Goal: Use online tool/utility: Utilize a website feature to perform a specific function

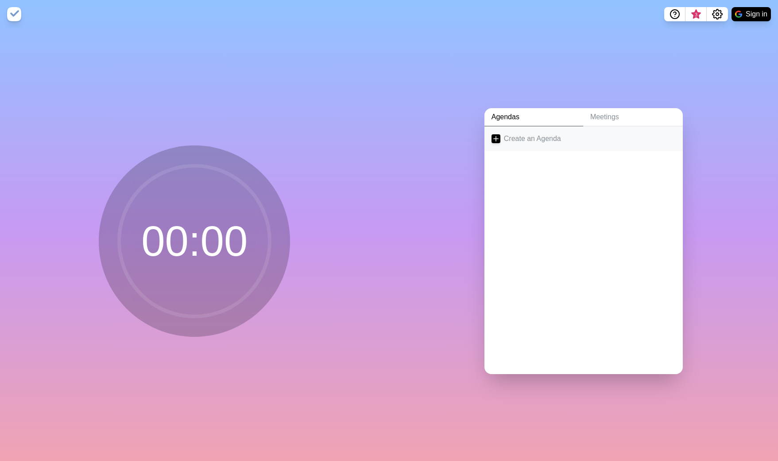
click at [492, 138] on icon at bounding box center [496, 138] width 9 height 9
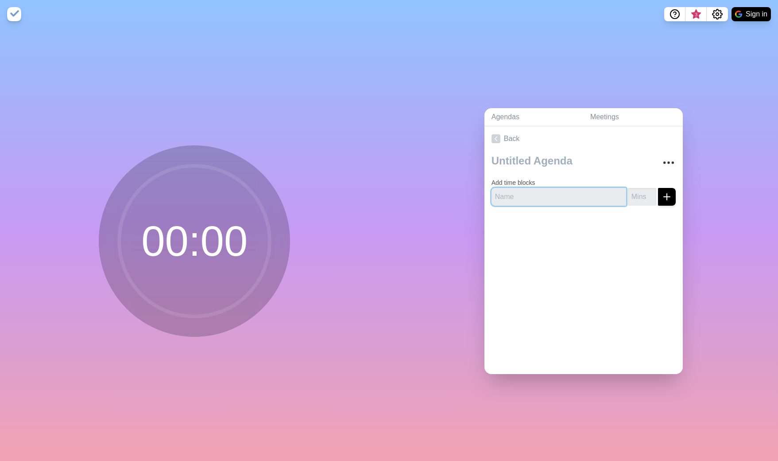
click at [549, 192] on input "text" at bounding box center [559, 197] width 135 height 18
type input "Test1"
click at [638, 192] on input "1" at bounding box center [642, 197] width 28 height 18
click at [643, 195] on input "0" at bounding box center [642, 197] width 28 height 18
drag, startPoint x: 630, startPoint y: 196, endPoint x: 617, endPoint y: 194, distance: 12.5
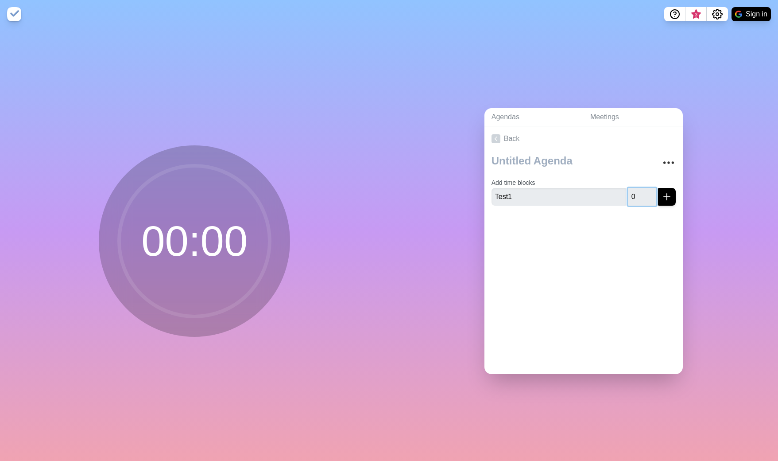
click at [617, 194] on div "Test1 0" at bounding box center [584, 197] width 184 height 18
type input "1"
click at [663, 195] on button "submit" at bounding box center [667, 197] width 18 height 18
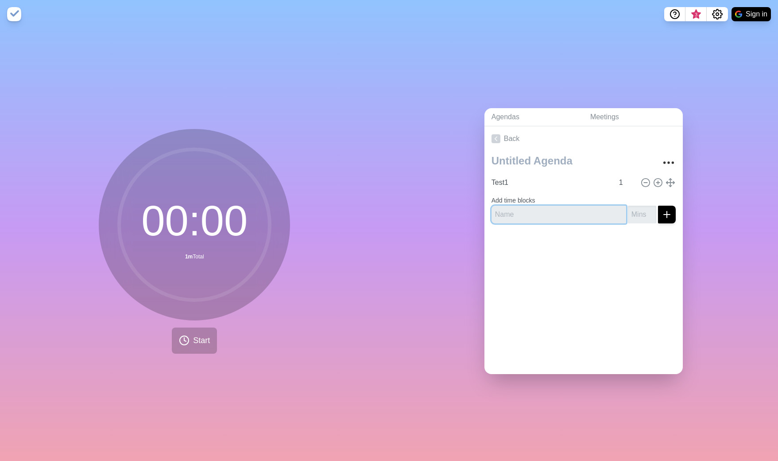
click at [549, 211] on input "text" at bounding box center [559, 215] width 135 height 18
type input "Test2"
click at [634, 209] on input "number" at bounding box center [642, 215] width 28 height 18
type input "1"
click at [646, 231] on div at bounding box center [584, 247] width 198 height 35
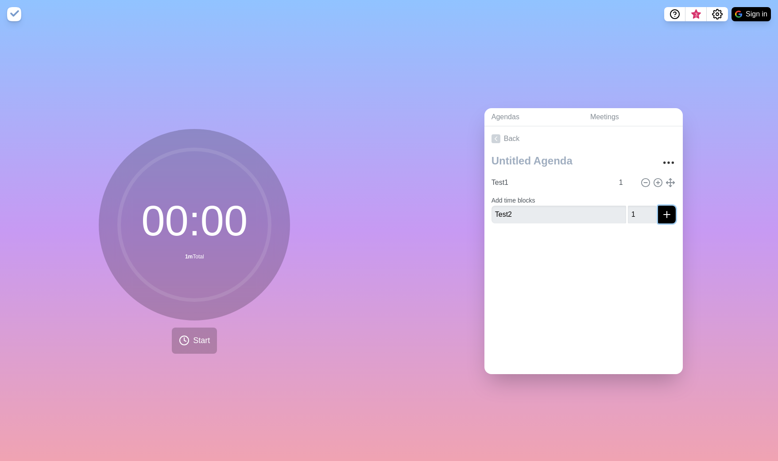
click at [662, 213] on icon "submit" at bounding box center [667, 214] width 11 height 11
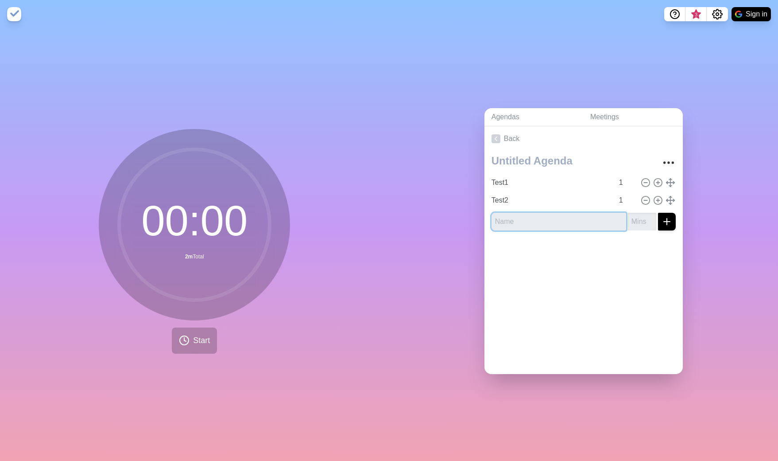
click at [577, 220] on input "text" at bounding box center [559, 222] width 135 height 18
type input "Test3"
click at [641, 225] on input "number" at bounding box center [642, 222] width 28 height 18
type input "1"
click at [658, 213] on button "submit" at bounding box center [667, 222] width 18 height 18
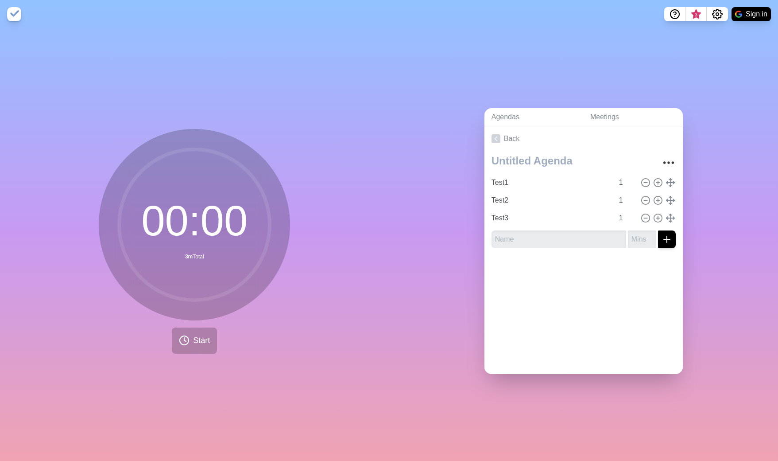
click at [717, 223] on div "Agendas Meetings Back Test1 1 Test2 1 Test3 1" at bounding box center [583, 244] width 389 height 432
click at [199, 337] on span "Start" at bounding box center [201, 340] width 17 height 12
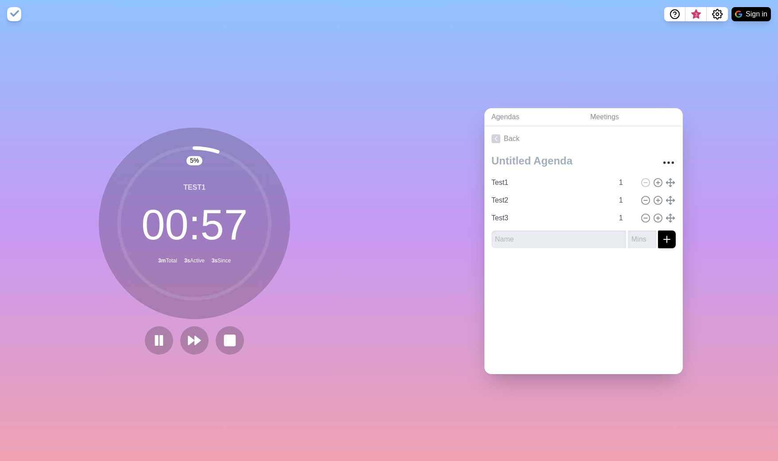
drag, startPoint x: 220, startPoint y: 153, endPoint x: 270, endPoint y: 207, distance: 73.3
click at [252, 193] on icon at bounding box center [194, 223] width 177 height 177
click at [712, 10] on icon "Settings" at bounding box center [717, 14] width 11 height 11
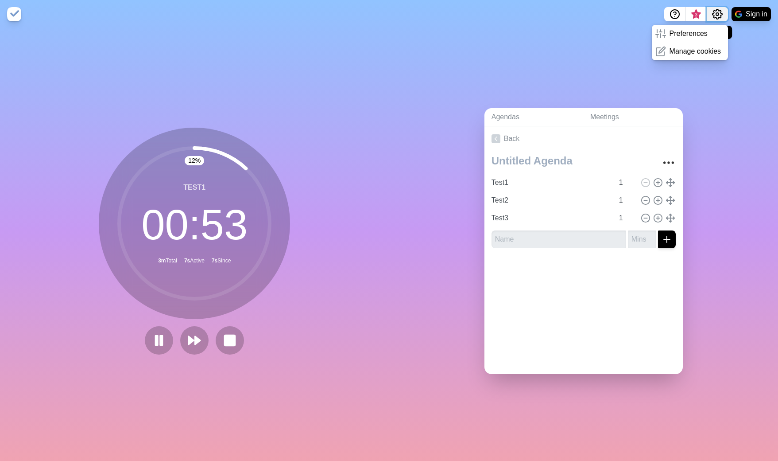
click at [715, 12] on icon "Settings" at bounding box center [717, 14] width 11 height 11
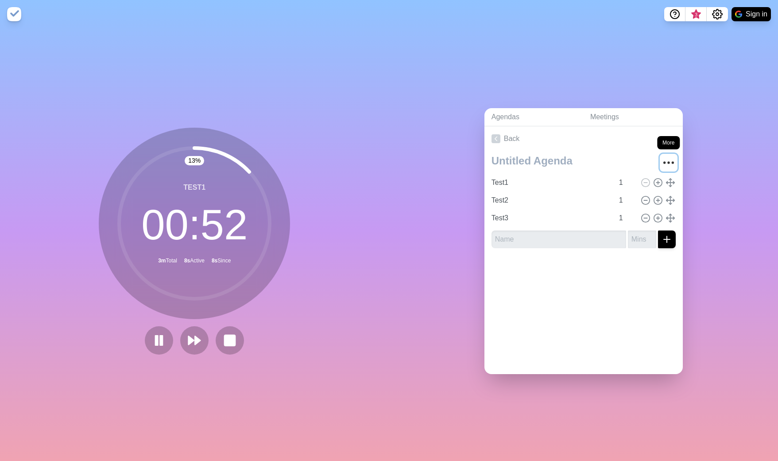
click at [664, 162] on circle "More" at bounding box center [664, 162] width 1 height 1
click at [662, 157] on icon "More" at bounding box center [669, 162] width 14 height 14
click at [610, 115] on link "Meetings" at bounding box center [633, 117] width 100 height 18
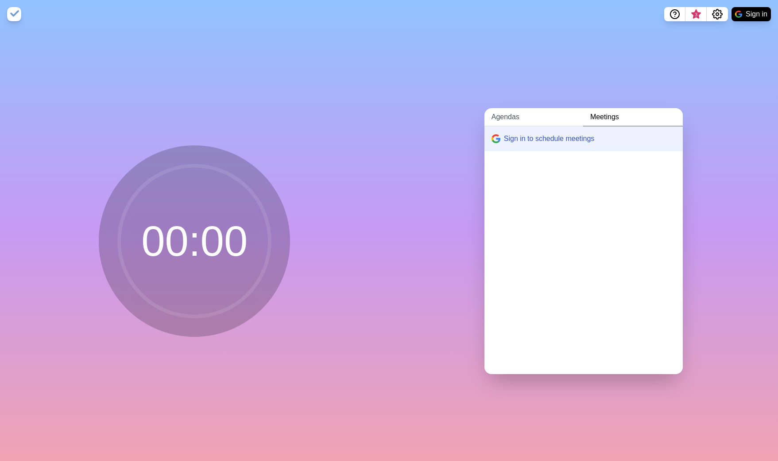
click at [524, 115] on link "Agendas" at bounding box center [534, 117] width 99 height 18
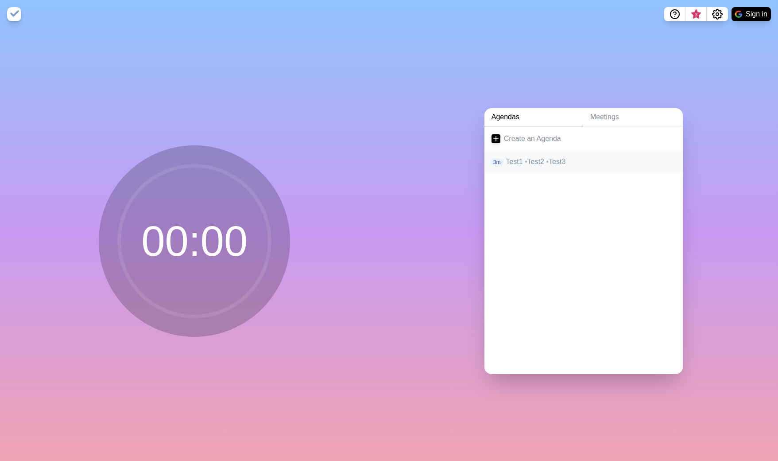
click at [506, 156] on p "Test1 • Test2 • Test3" at bounding box center [591, 161] width 170 height 11
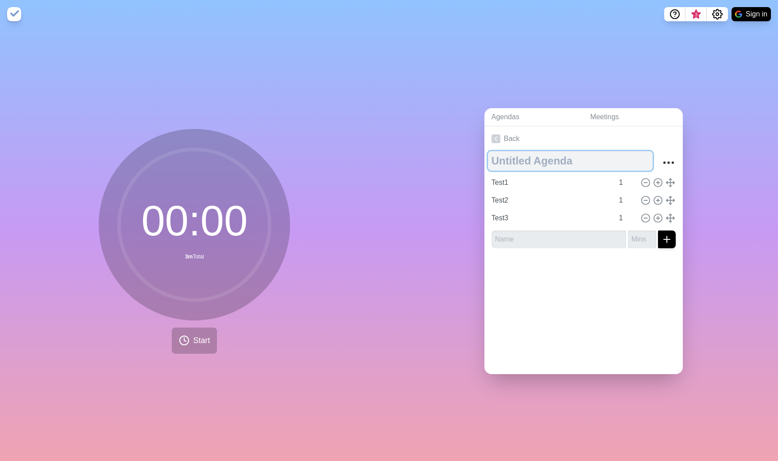
click at [508, 163] on textarea at bounding box center [570, 160] width 165 height 19
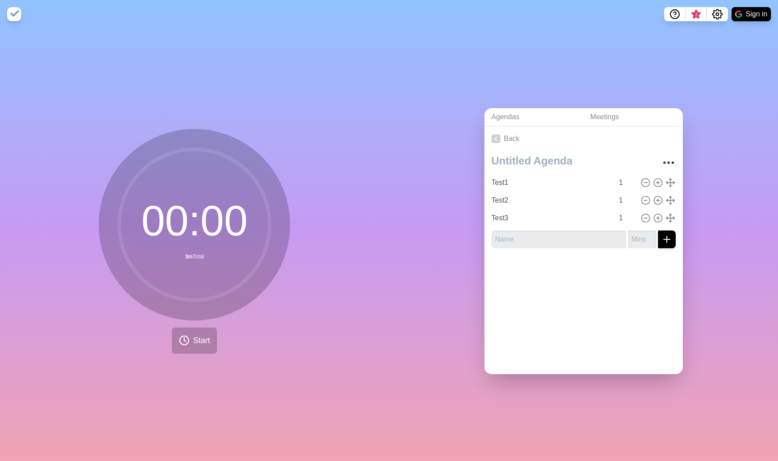
click at [200, 218] on circle at bounding box center [194, 224] width 151 height 151
